Goal: Navigation & Orientation: Find specific page/section

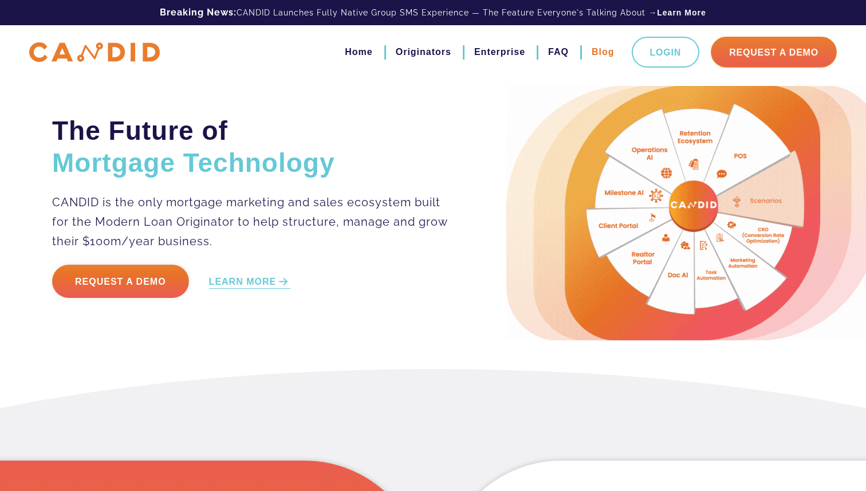
click at [601, 53] on link "Blog" at bounding box center [603, 51] width 23 height 19
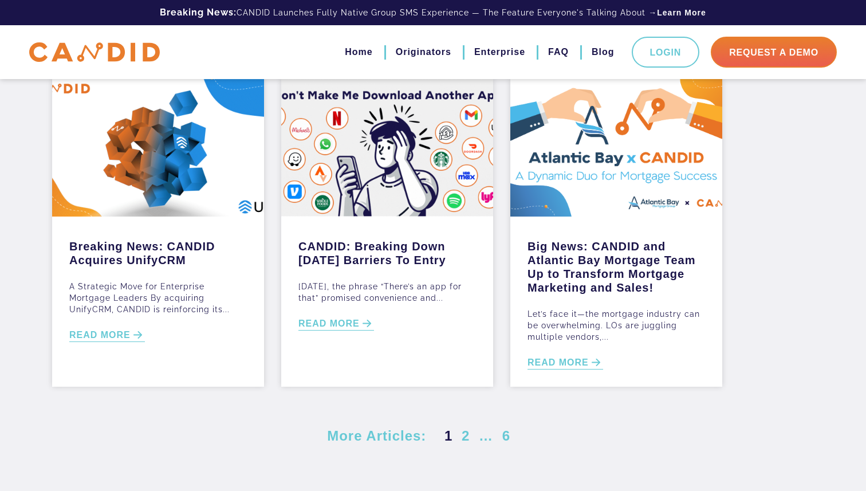
scroll to position [540, 0]
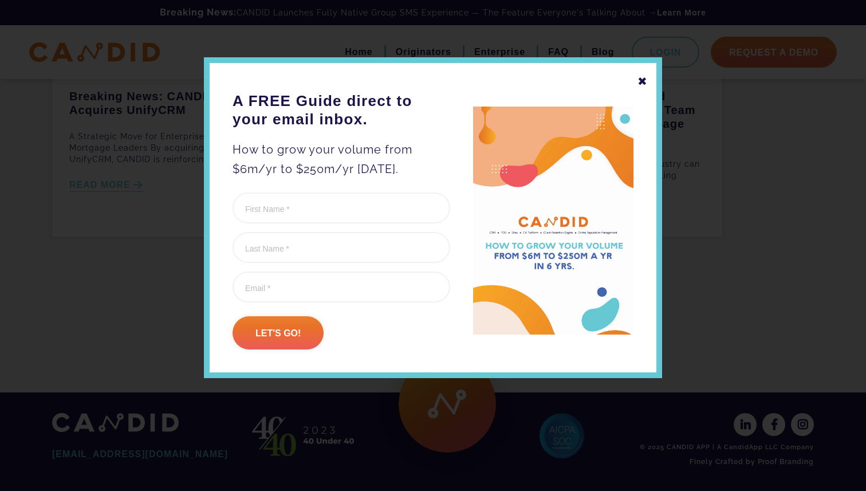
click at [644, 77] on div "✖" at bounding box center [643, 81] width 10 height 19
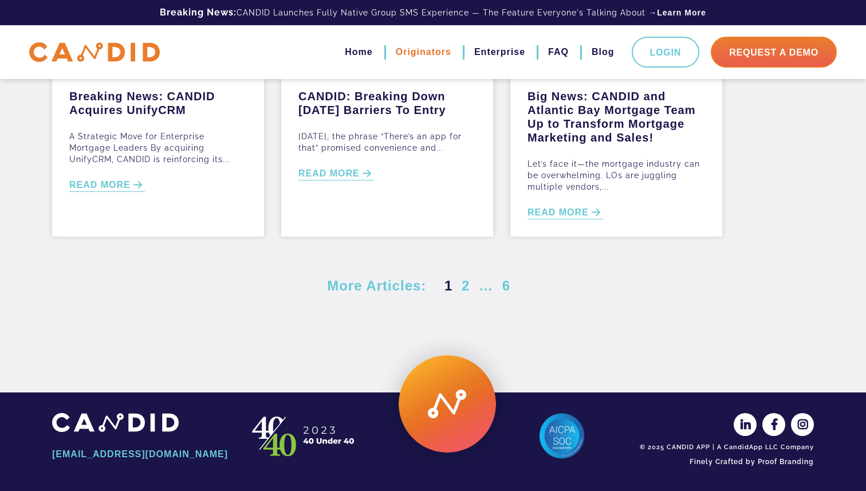
click at [428, 53] on link "Originators" at bounding box center [424, 51] width 56 height 19
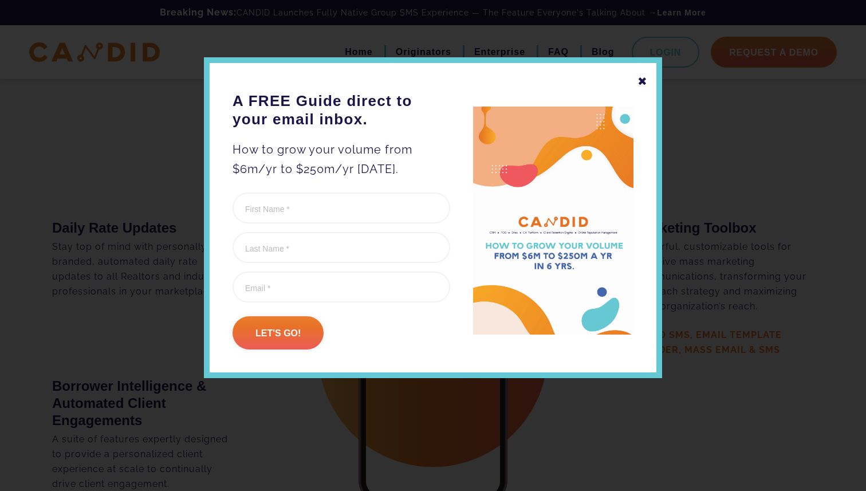
scroll to position [2067, 0]
click at [643, 81] on div "✖" at bounding box center [643, 81] width 10 height 19
